Goal: Information Seeking & Learning: Learn about a topic

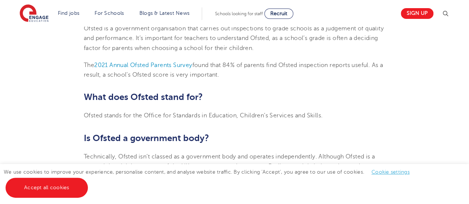
scroll to position [291, 0]
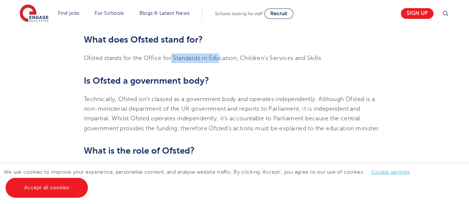
drag, startPoint x: 172, startPoint y: 57, endPoint x: 220, endPoint y: 54, distance: 47.9
click at [220, 54] on p "Ofsted stands for the Office for Standards in Education, Children’s Services an…" at bounding box center [234, 58] width 301 height 10
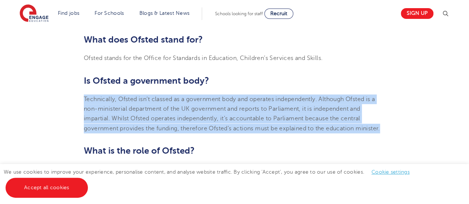
drag, startPoint x: 83, startPoint y: 97, endPoint x: 386, endPoint y: 125, distance: 304.4
copy span "Technically, Ofsted isn’t classed as a government body and operates independent…"
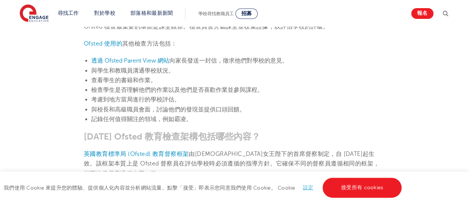
scroll to position [1036, 0]
